Goal: Task Accomplishment & Management: Use online tool/utility

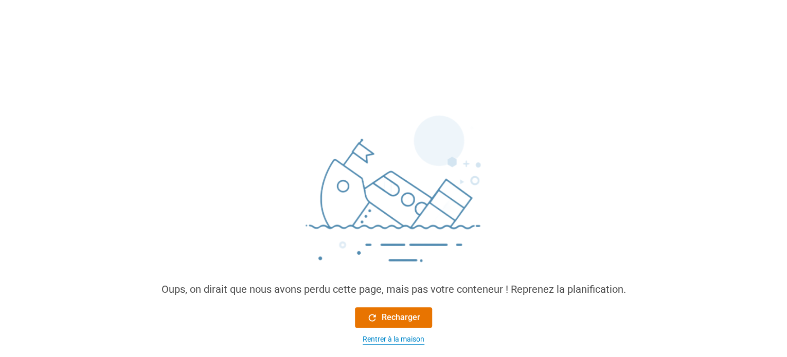
click at [392, 341] on font "Rentrer à la maison" at bounding box center [394, 339] width 62 height 8
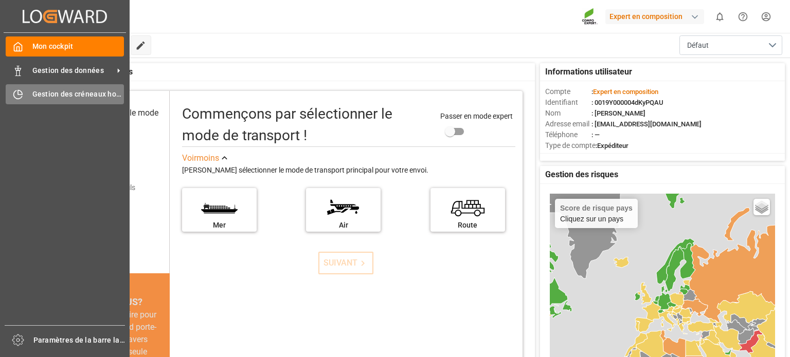
click at [23, 94] on icon at bounding box center [18, 94] width 10 height 10
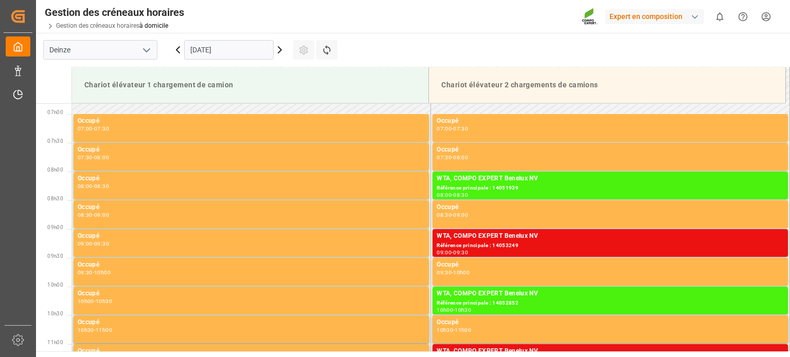
scroll to position [312, 0]
